Goal: Navigation & Orientation: Find specific page/section

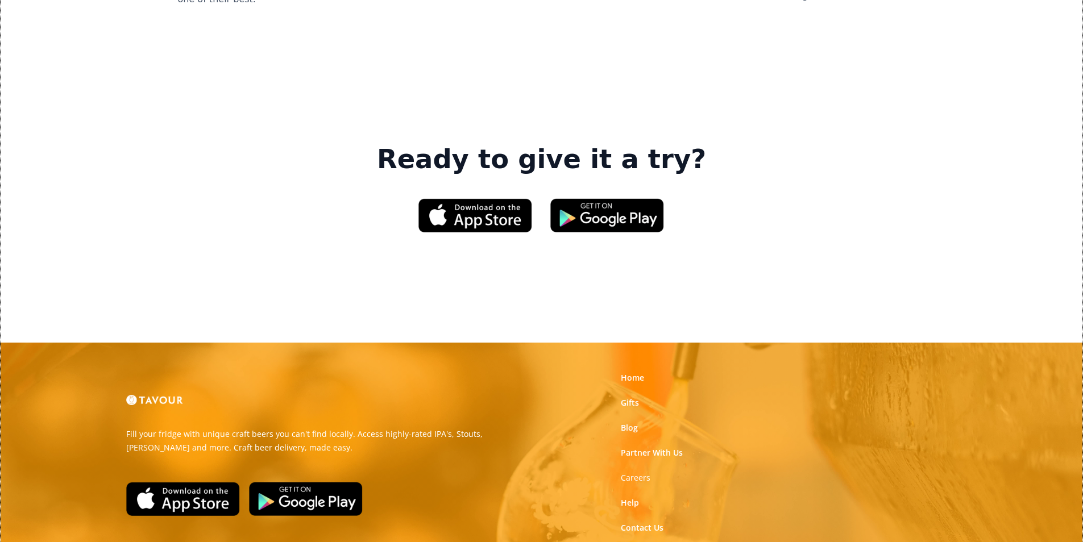
scroll to position [1720, 0]
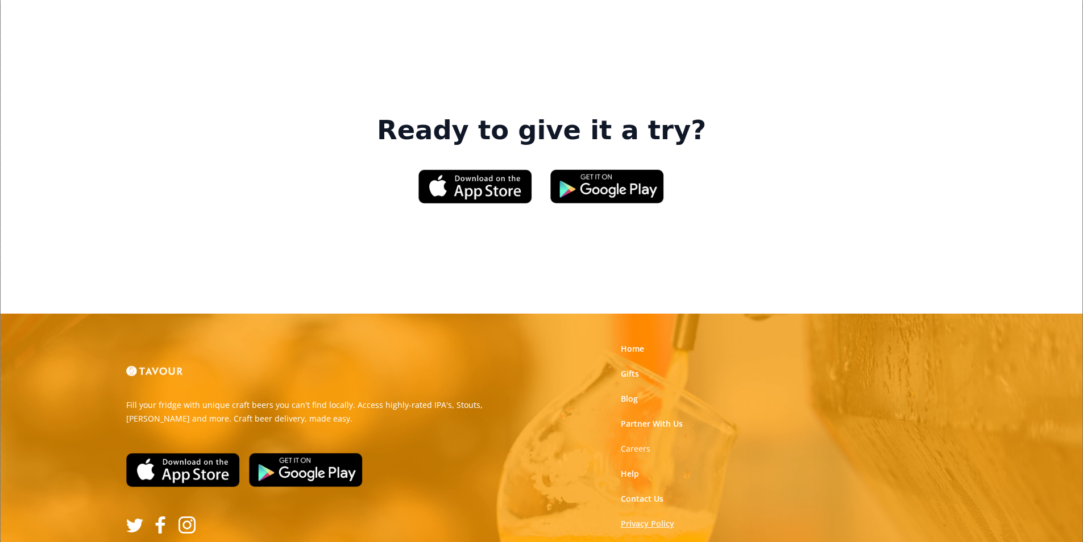
click at [657, 518] on link "Privacy Policy" at bounding box center [647, 523] width 53 height 11
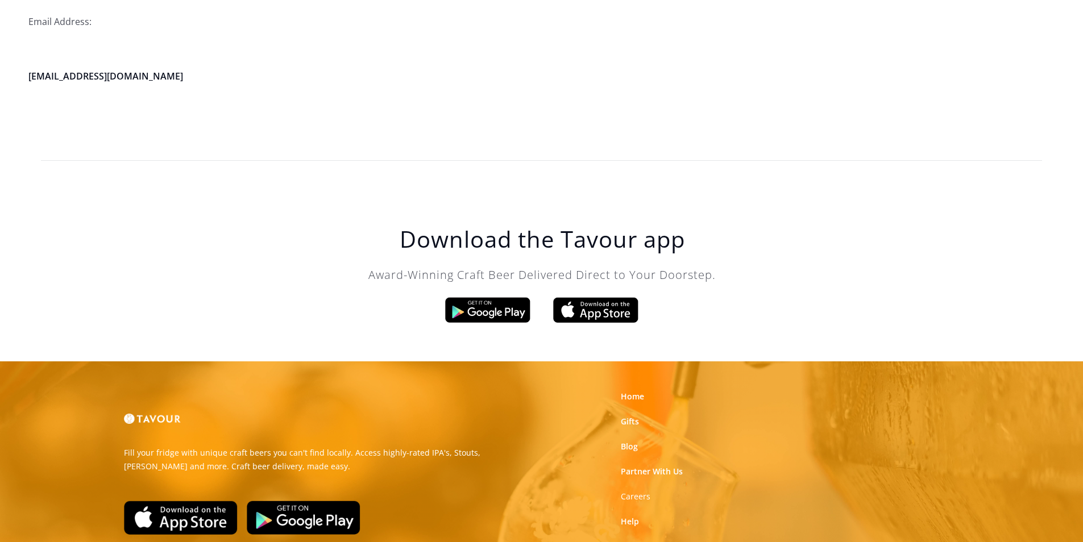
scroll to position [3237, 0]
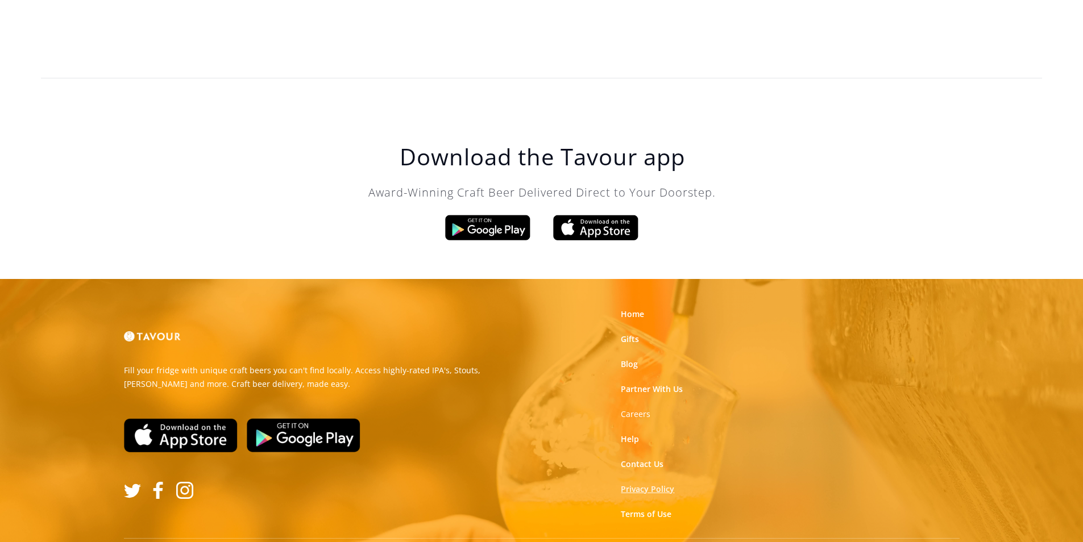
click at [663, 484] on link "Privacy Policy" at bounding box center [647, 489] width 53 height 11
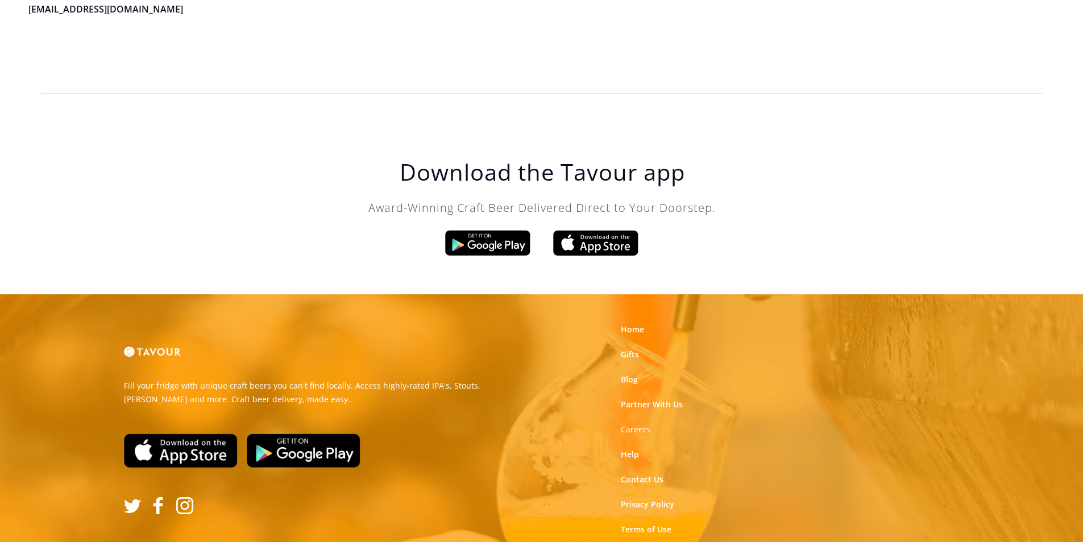
scroll to position [3237, 0]
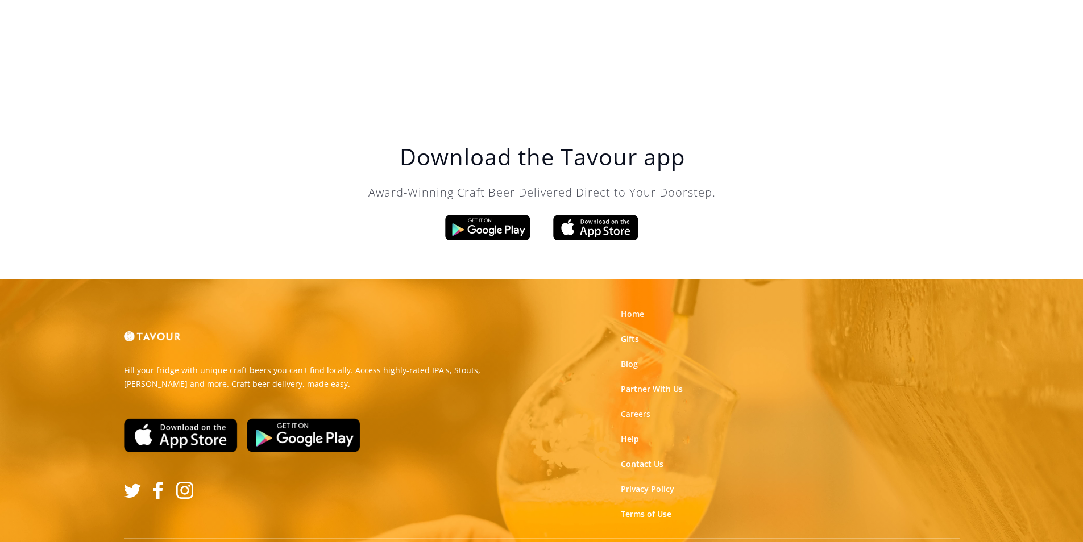
click at [641, 309] on link "Home" at bounding box center [632, 314] width 23 height 11
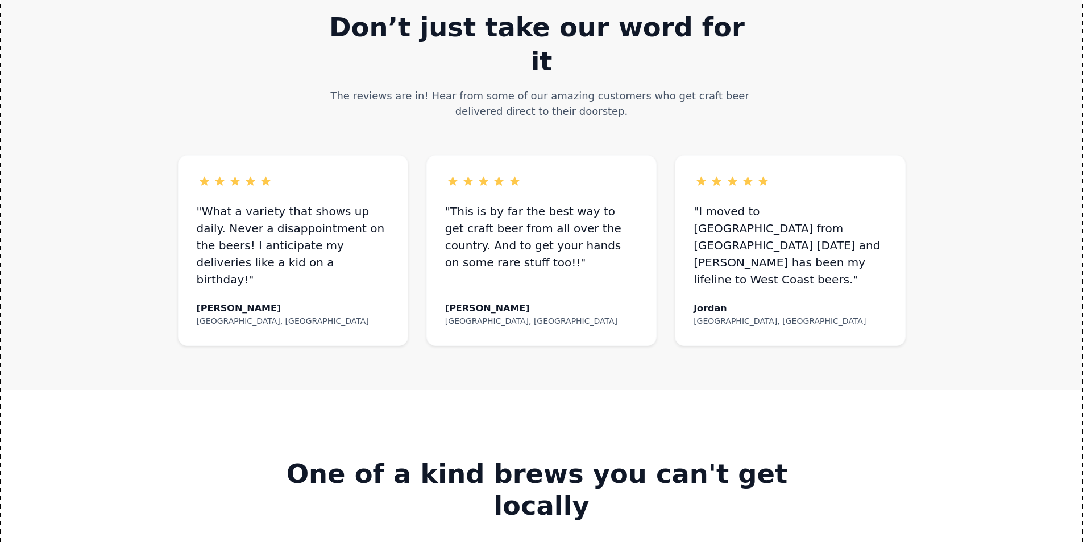
scroll to position [739, 0]
